Goal: Task Accomplishment & Management: Manage account settings

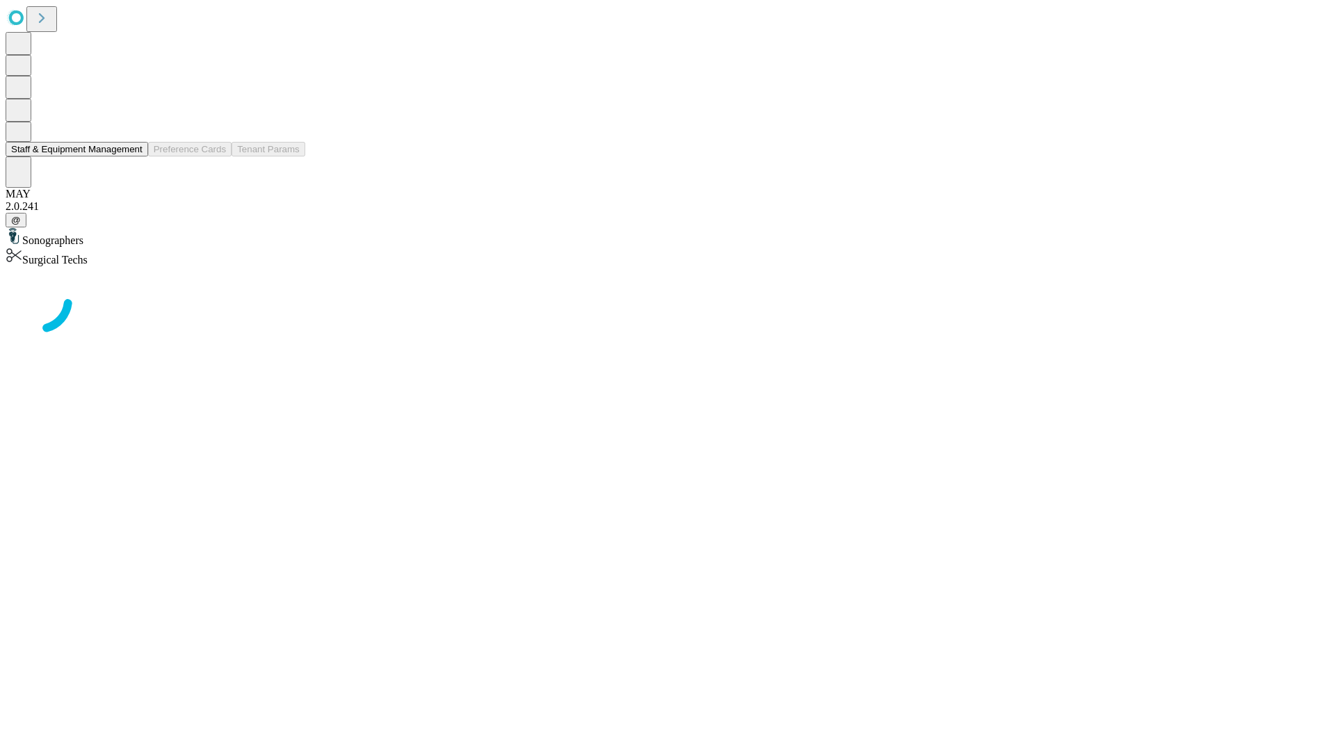
click at [133, 156] on button "Staff & Equipment Management" at bounding box center [77, 149] width 143 height 15
